Goal: Obtain resource: Download file/media

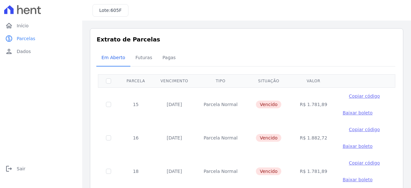
click at [342, 114] on span "Baixar boleto" at bounding box center [357, 112] width 30 height 5
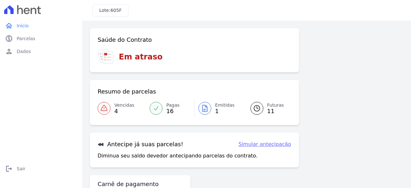
click at [202, 108] on icon at bounding box center [205, 108] width 8 height 8
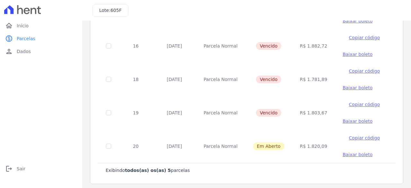
scroll to position [95, 0]
